Goal: Task Accomplishment & Management: Use online tool/utility

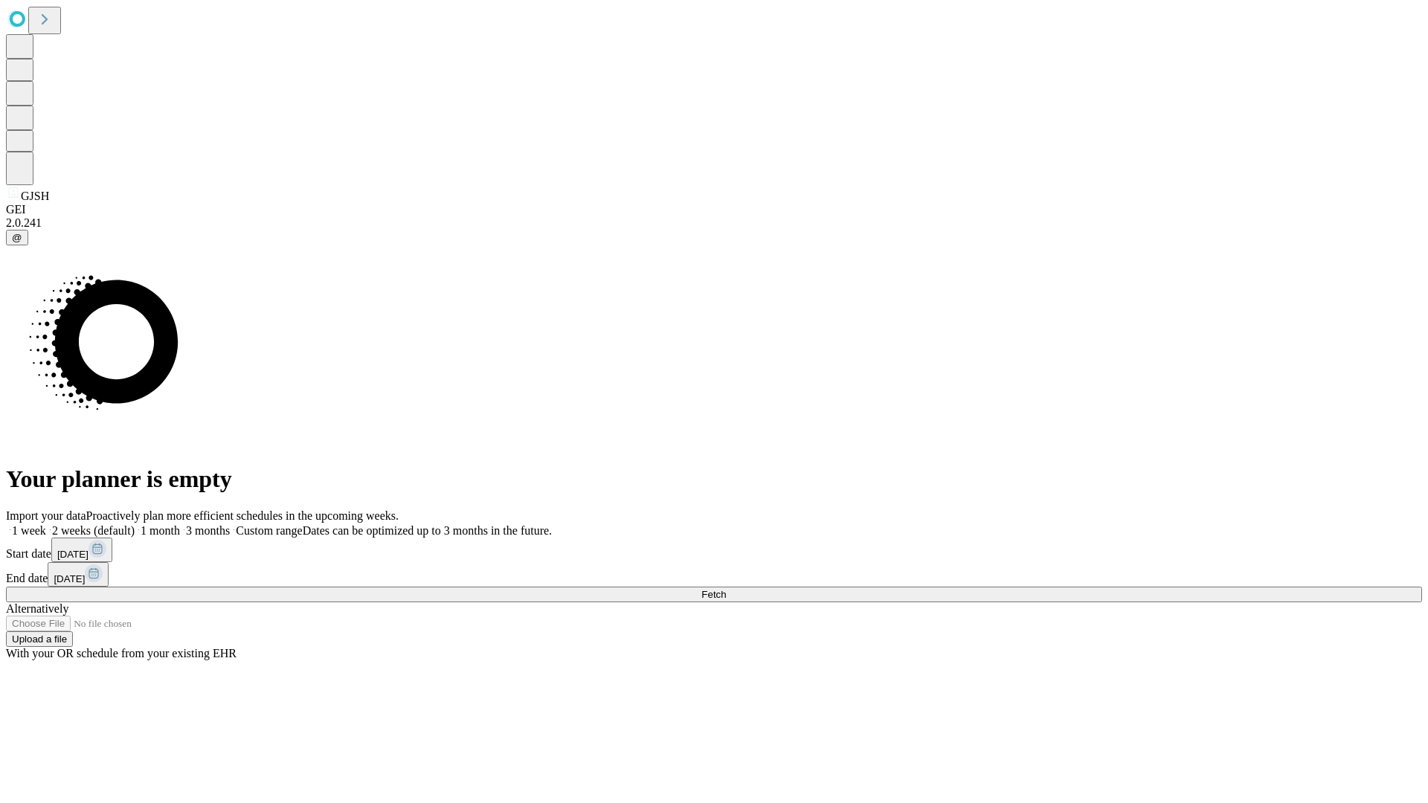
click at [726, 589] on span "Fetch" at bounding box center [713, 594] width 25 height 11
